Goal: Information Seeking & Learning: Learn about a topic

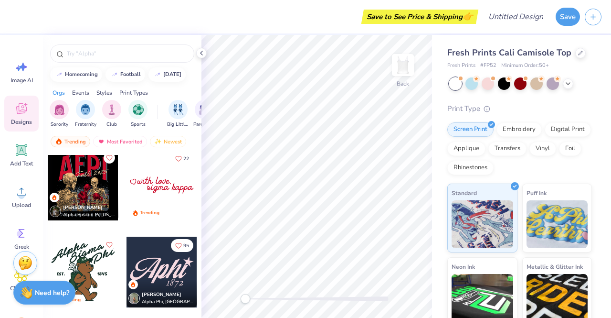
scroll to position [3033, 0]
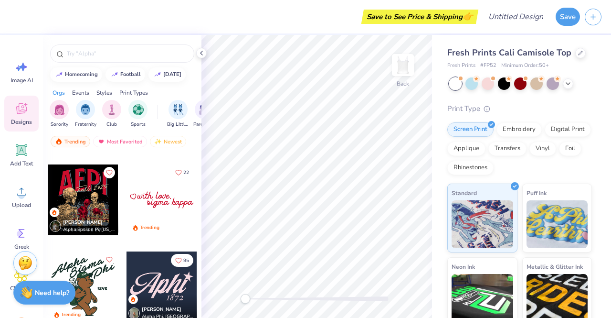
click at [175, 171] on icon "Like" at bounding box center [178, 172] width 7 height 7
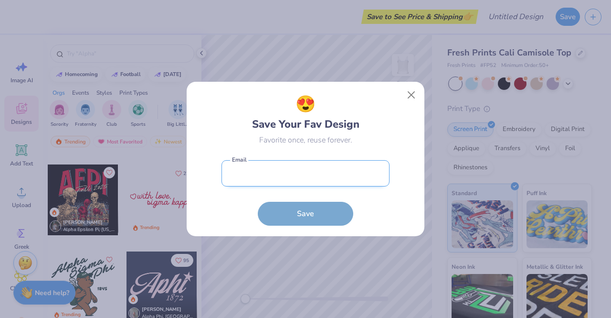
click at [275, 162] on input "email" at bounding box center [306, 173] width 168 height 26
type input "[EMAIL_ADDRESS][DOMAIN_NAME]"
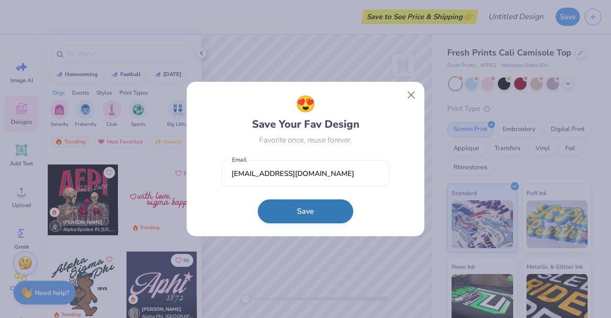
click at [298, 209] on button "Save" at bounding box center [306, 211] width 96 height 24
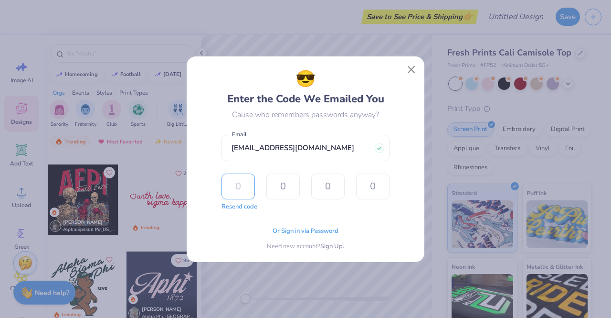
type input "6"
type input "5"
type input "4"
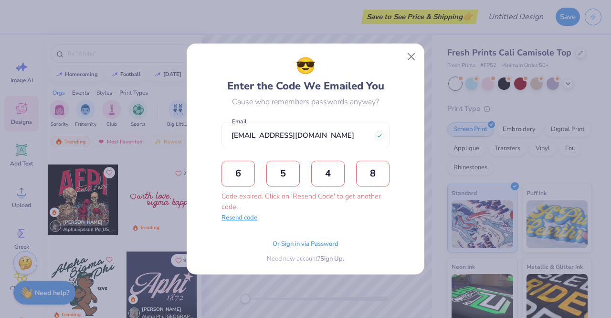
type input "8"
click at [247, 219] on button "Resend code" at bounding box center [240, 218] width 36 height 10
click at [234, 180] on input "text" at bounding box center [238, 173] width 33 height 26
type input "4"
type input "6"
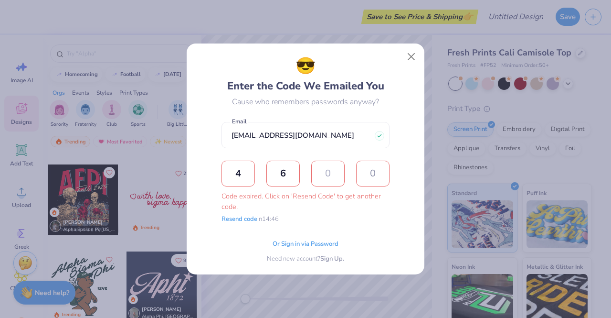
type input "1"
type input "5"
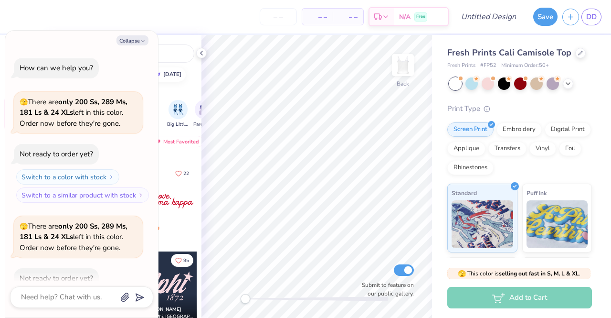
scroll to position [53, 0]
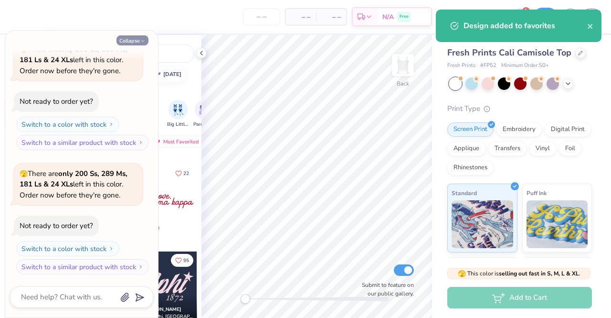
click at [144, 41] on polyline "button" at bounding box center [142, 41] width 3 height 1
type textarea "x"
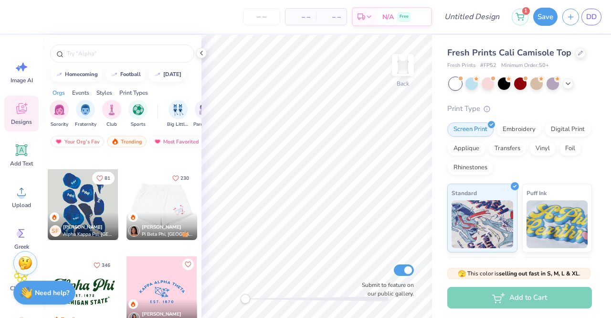
scroll to position [3511, 0]
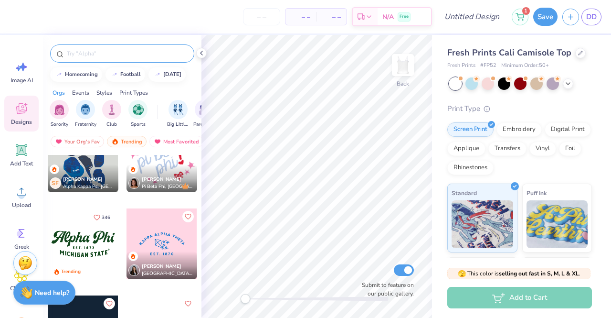
click at [105, 59] on div at bounding box center [122, 53] width 144 height 18
click at [102, 55] on input "text" at bounding box center [127, 54] width 122 height 10
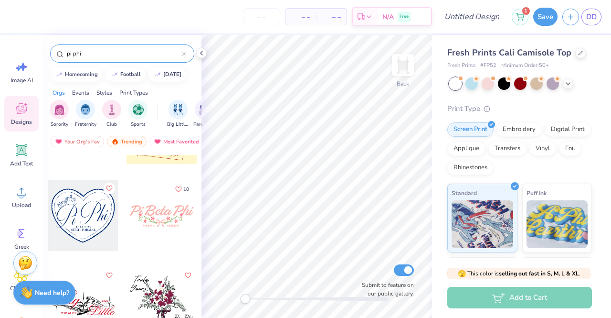
scroll to position [2484, 0]
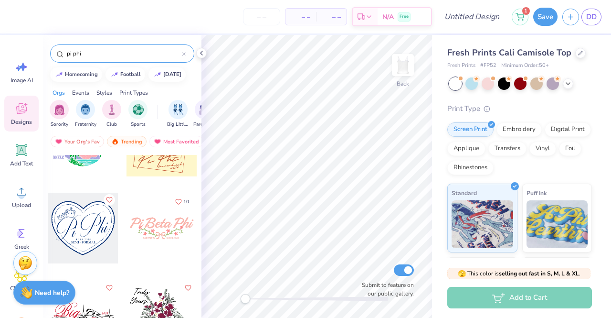
click at [107, 198] on icon "Like" at bounding box center [109, 199] width 7 height 7
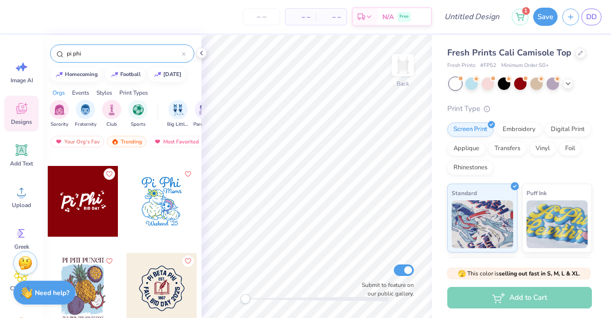
scroll to position [5063, 0]
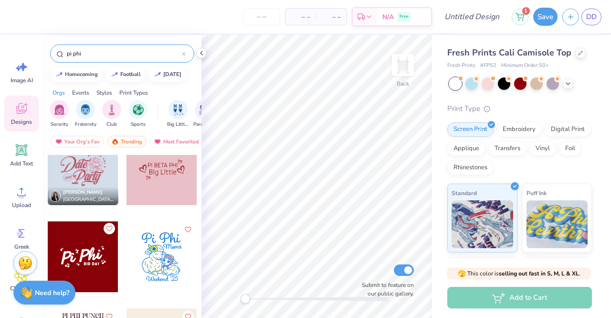
click at [106, 225] on icon "Like" at bounding box center [109, 227] width 6 height 5
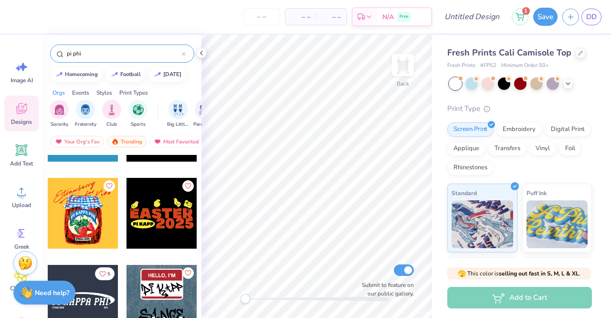
scroll to position [7762, 0]
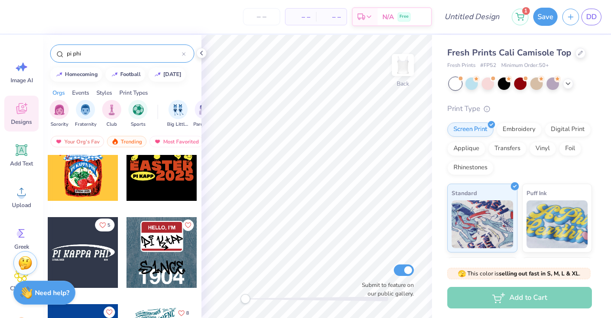
click at [99, 226] on icon "Like" at bounding box center [102, 225] width 7 height 7
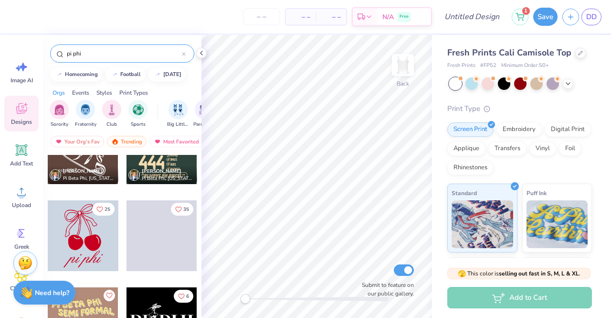
scroll to position [8335, 0]
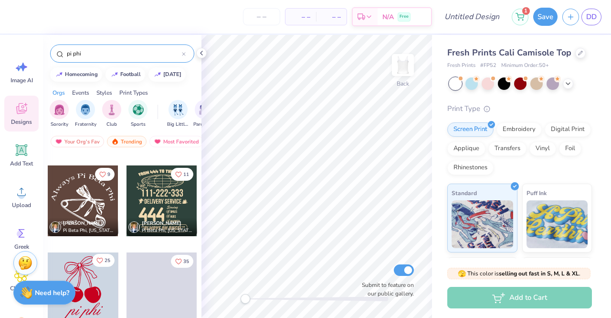
click at [105, 261] on span "25" at bounding box center [108, 260] width 6 height 5
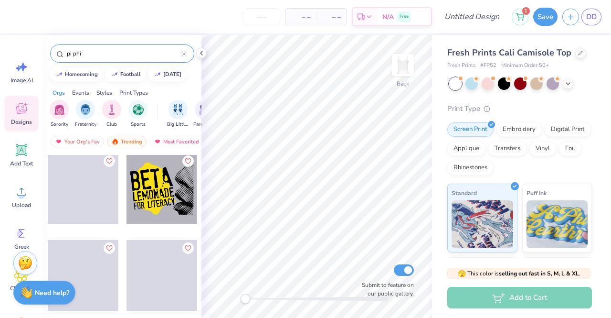
scroll to position [12994, 0]
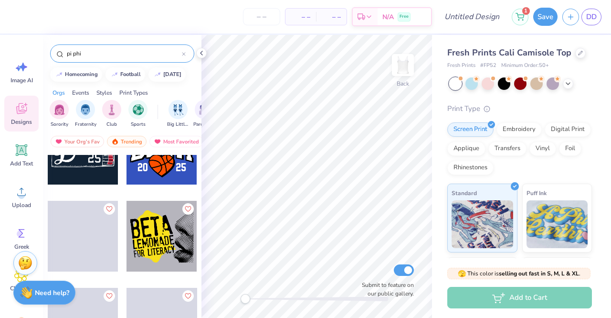
click at [101, 54] on input "pi phi" at bounding box center [124, 54] width 116 height 10
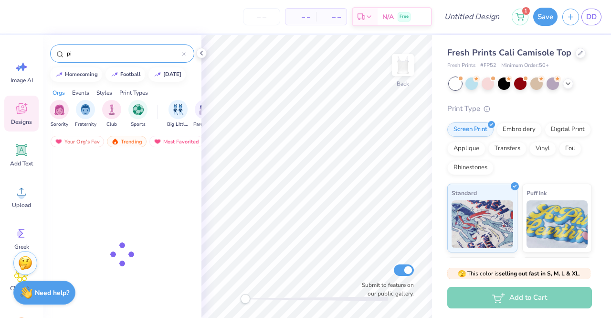
type input "p"
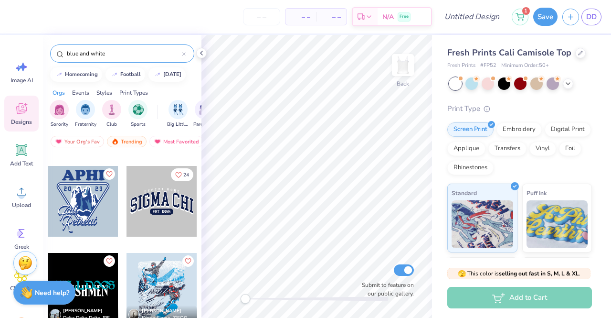
scroll to position [955, 0]
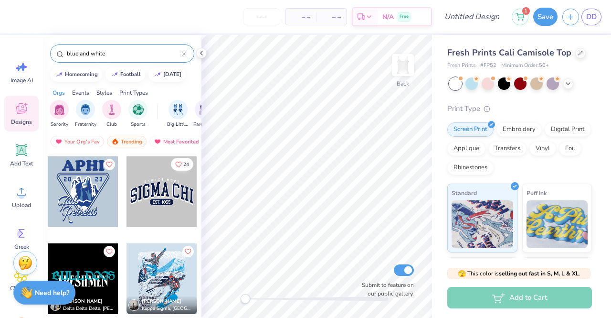
type input "blue and white"
click at [179, 162] on button "24" at bounding box center [182, 164] width 22 height 13
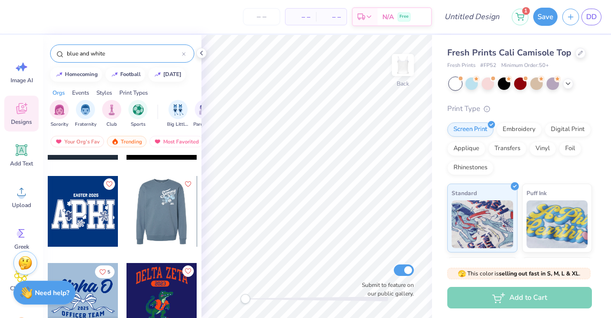
scroll to position [1385, 0]
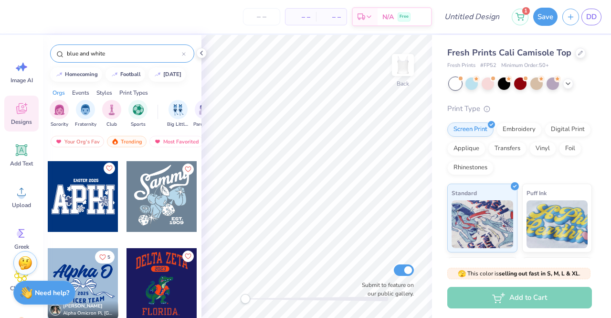
click at [106, 169] on icon "Like" at bounding box center [109, 168] width 7 height 7
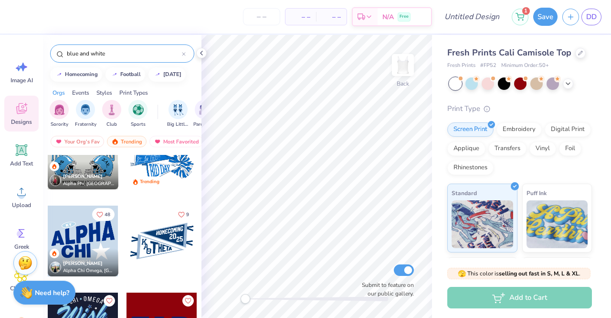
scroll to position [0, 0]
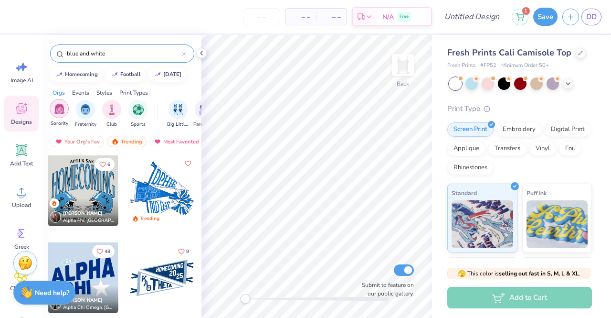
click at [57, 109] on img "filter for Sorority" at bounding box center [59, 108] width 11 height 11
click at [111, 138] on img at bounding box center [115, 141] width 8 height 7
click at [116, 145] on div "Trending" at bounding box center [127, 141] width 40 height 11
click at [167, 144] on div "Most Favorited" at bounding box center [176, 141] width 54 height 11
click at [167, 141] on div "Most Favorited" at bounding box center [176, 141] width 54 height 11
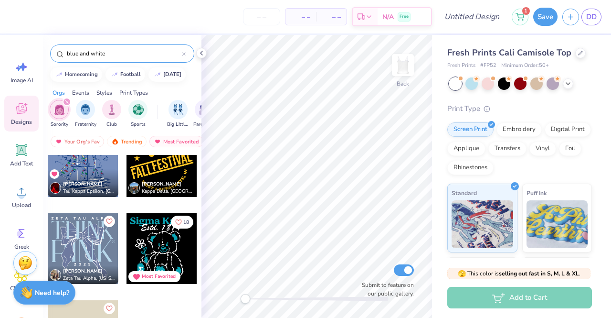
scroll to position [1579, 0]
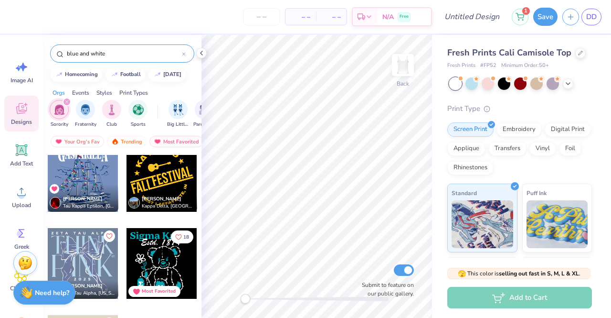
drag, startPoint x: 111, startPoint y: 55, endPoint x: 63, endPoint y: 55, distance: 48.7
click at [63, 55] on div "blue and white" at bounding box center [122, 53] width 144 height 18
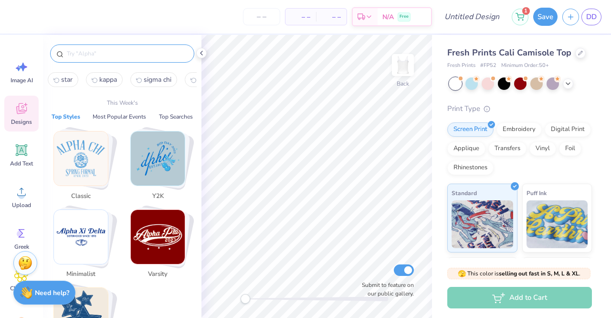
click at [26, 98] on div "Designs" at bounding box center [21, 114] width 34 height 36
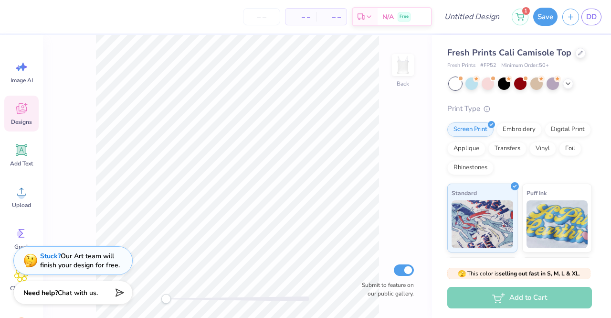
click at [16, 118] on span "Designs" at bounding box center [21, 122] width 21 height 8
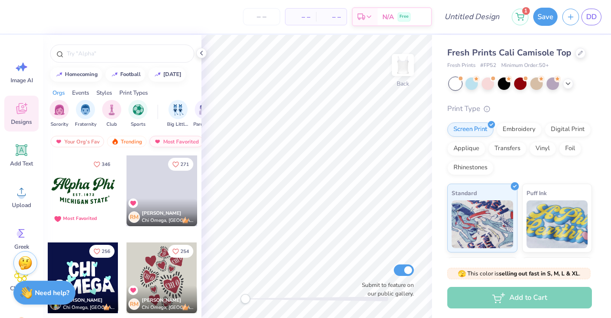
click at [167, 136] on div "Most Favorited" at bounding box center [176, 141] width 54 height 11
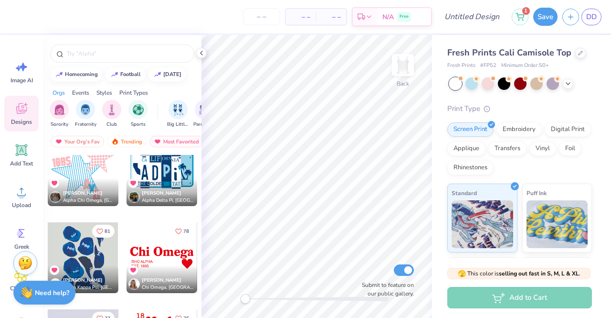
scroll to position [1767, 0]
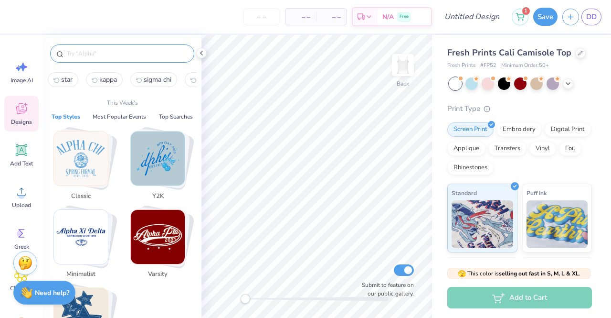
click at [121, 55] on input "text" at bounding box center [127, 54] width 122 height 10
click at [22, 116] on div "Designs" at bounding box center [21, 114] width 34 height 36
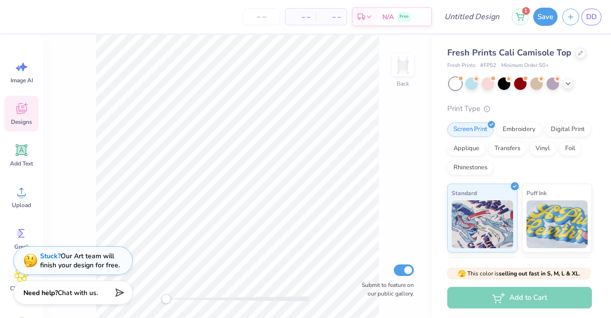
click at [17, 117] on div "Designs" at bounding box center [21, 114] width 34 height 36
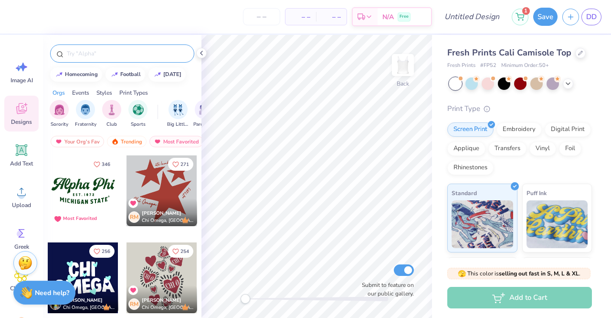
click at [107, 52] on input "text" at bounding box center [127, 54] width 122 height 10
type input "blue"
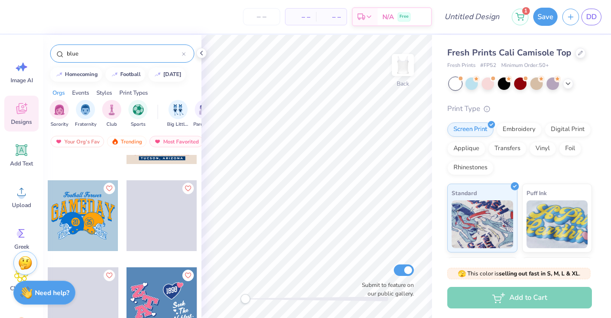
scroll to position [11323, 0]
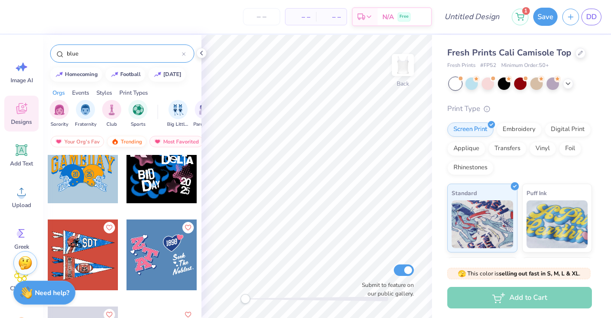
click at [130, 139] on div "Trending" at bounding box center [127, 141] width 40 height 11
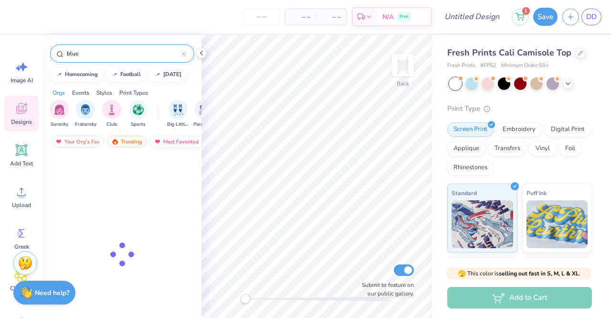
click at [163, 138] on div "Most Favorited" at bounding box center [176, 141] width 54 height 11
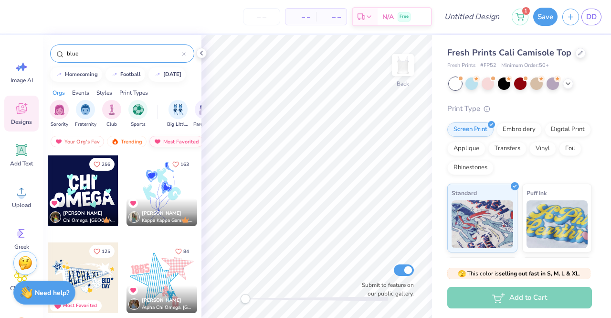
click at [163, 138] on div "Most Favorited" at bounding box center [176, 141] width 54 height 11
click at [167, 139] on div "Most Favorited" at bounding box center [176, 141] width 54 height 11
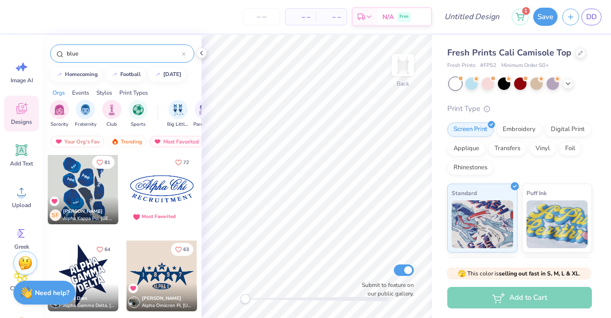
scroll to position [191, 0]
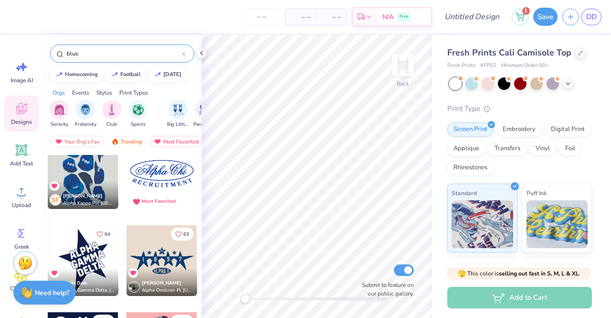
click at [141, 167] on div at bounding box center [162, 173] width 71 height 71
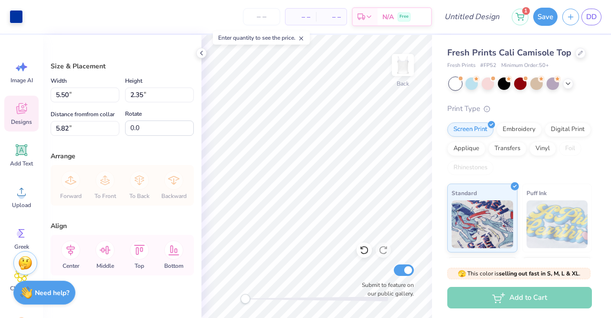
click at [6, 112] on div "Designs" at bounding box center [21, 114] width 34 height 36
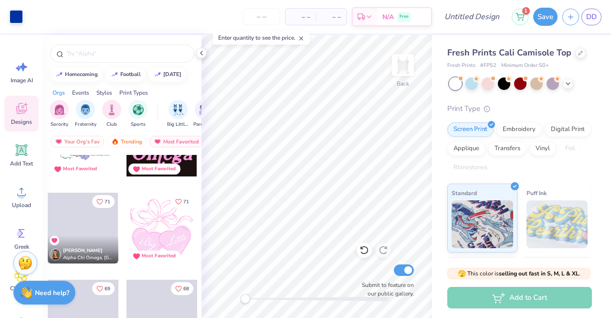
scroll to position [2102, 0]
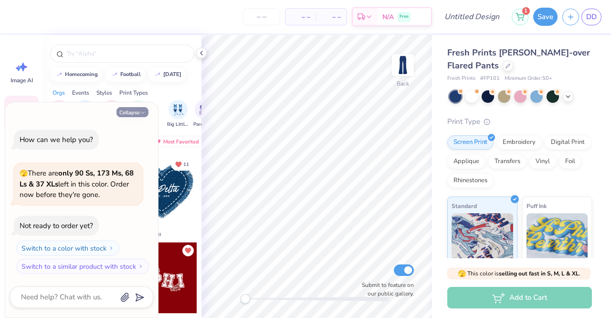
click at [132, 115] on button "Collapse" at bounding box center [133, 112] width 32 height 10
type textarea "x"
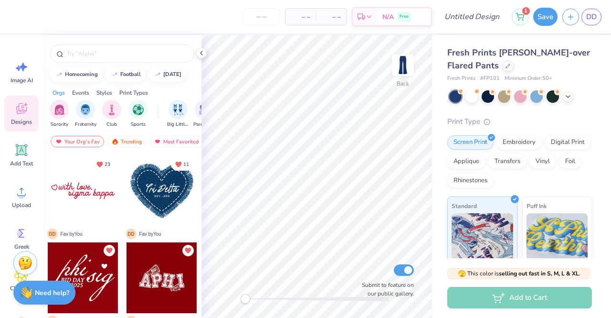
click at [181, 147] on div "Your Org's Fav Trending Most Favorited Newest" at bounding box center [122, 144] width 159 height 22
click at [170, 142] on div "Most Favorited" at bounding box center [176, 141] width 54 height 11
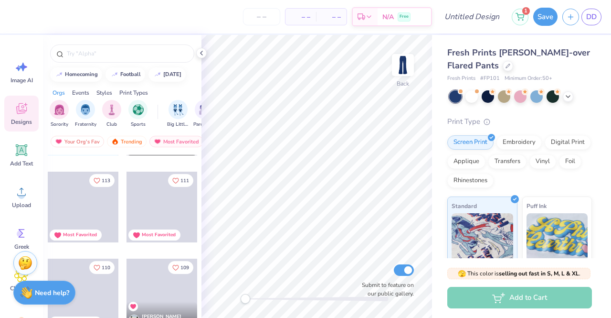
scroll to position [860, 0]
